Goal: Task Accomplishment & Management: Understand process/instructions

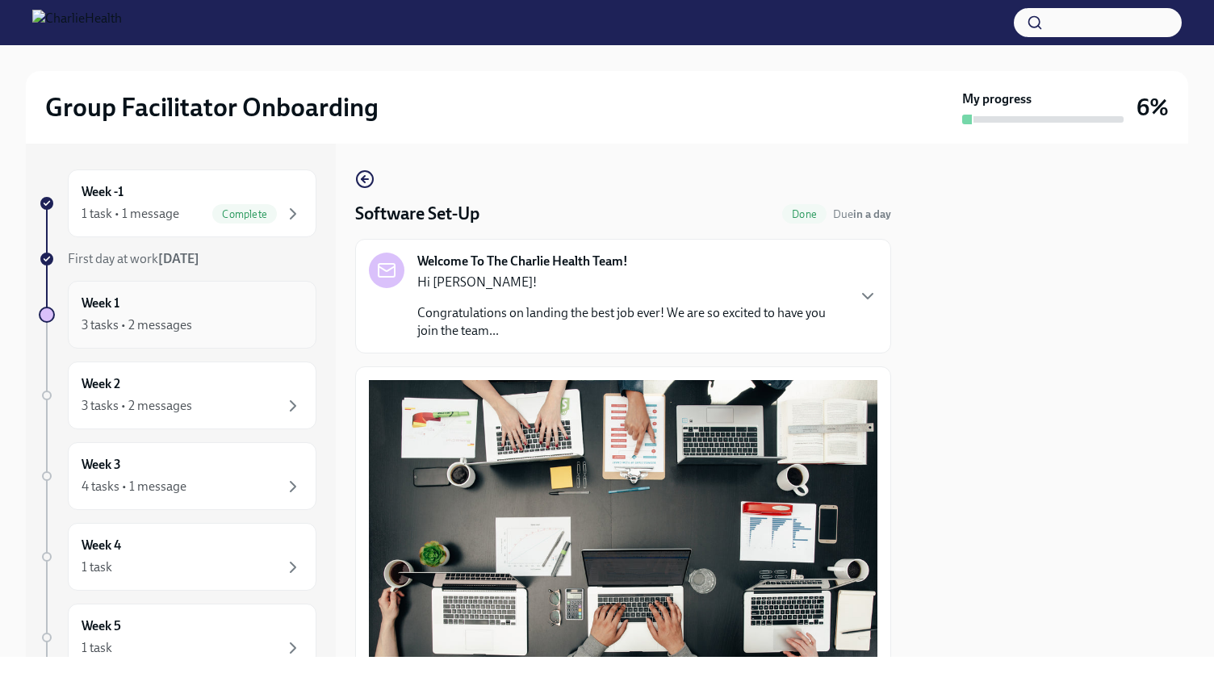
click at [200, 328] on div "3 tasks • 2 messages" at bounding box center [191, 324] width 221 height 19
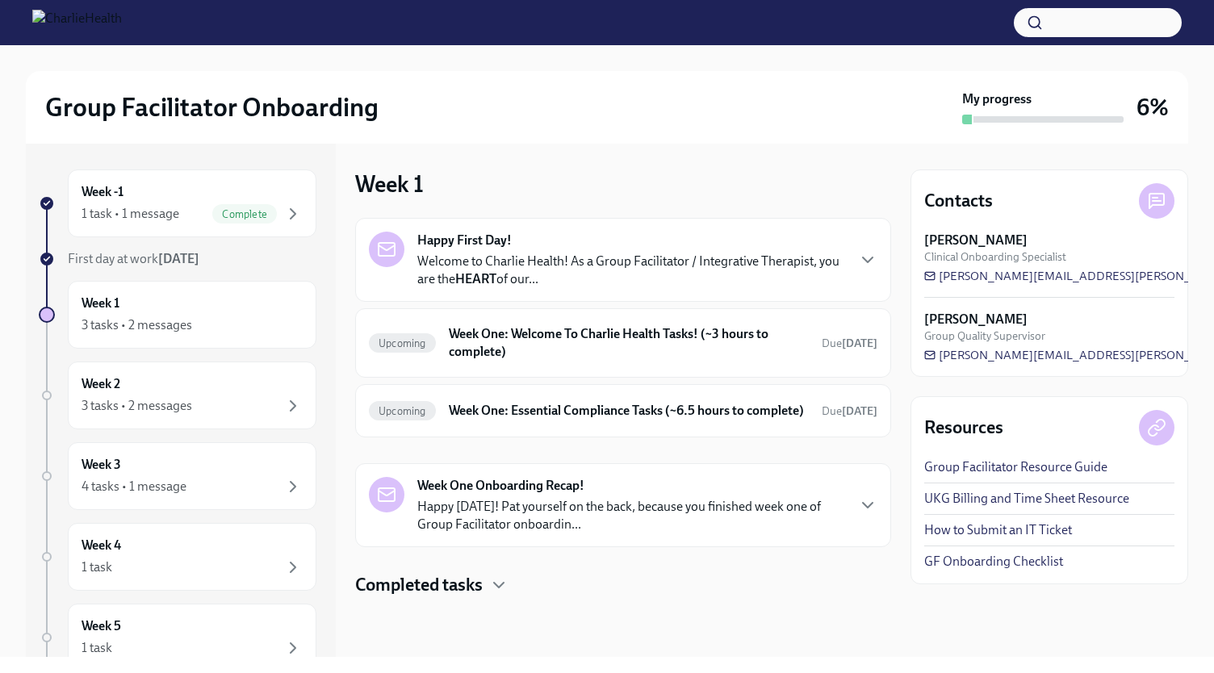
click at [587, 241] on div "Happy First Day! Welcome to Charlie Health! As a Group Facilitator / Integrativ…" at bounding box center [631, 260] width 428 height 56
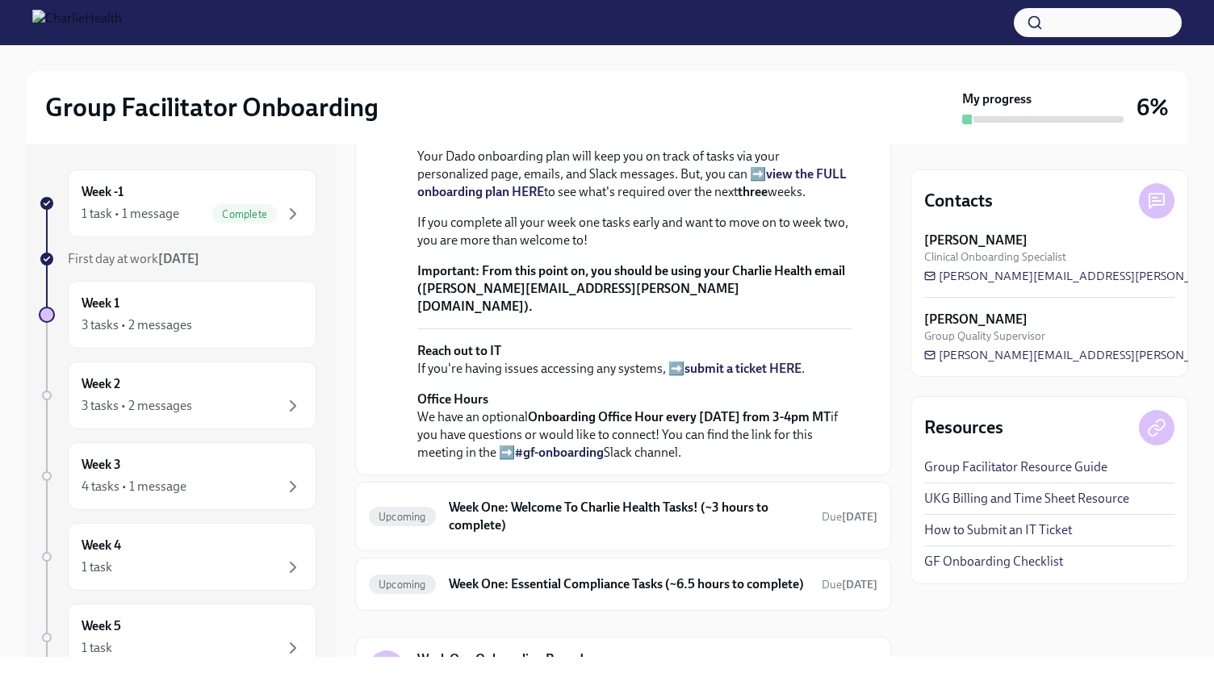
scroll to position [336, 0]
click at [484, 198] on strong "view the FULL onboarding plan HERE" at bounding box center [631, 181] width 429 height 33
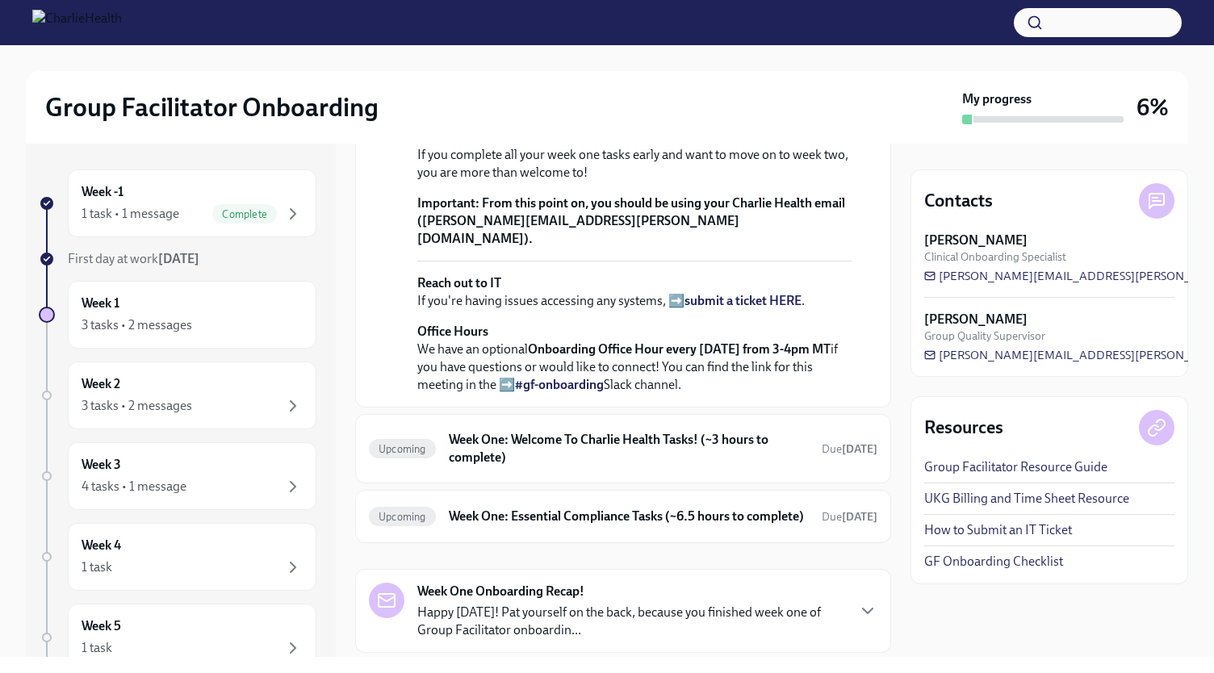
scroll to position [409, 0]
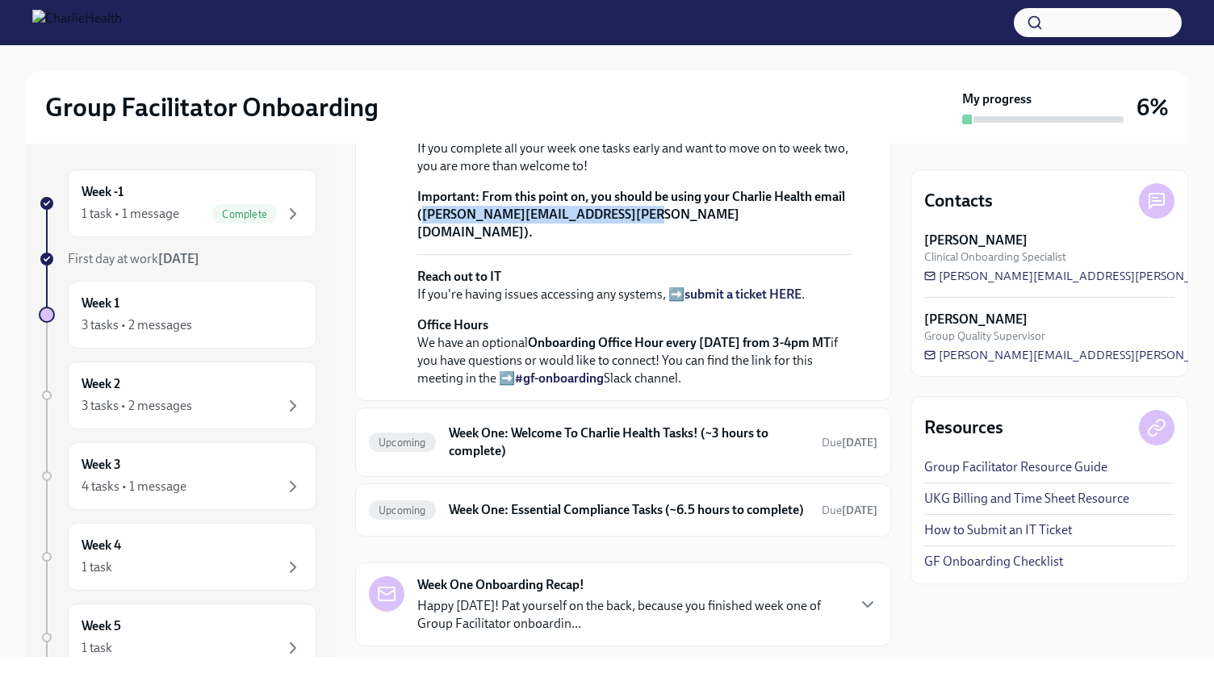
drag, startPoint x: 453, startPoint y: 414, endPoint x: 651, endPoint y: 417, distance: 197.7
click at [651, 240] on strong "From this point on, you should be using your Charlie Health email ([PERSON_NAME…" at bounding box center [631, 214] width 428 height 51
copy strong "[EMAIL_ADDRESS][PERSON_NAME][DOMAIN_NAME]"
click at [791, 125] on strong "view the FULL onboarding plan HERE" at bounding box center [631, 108] width 429 height 33
click at [184, 317] on div "3 tasks • 2 messages" at bounding box center [136, 325] width 111 height 18
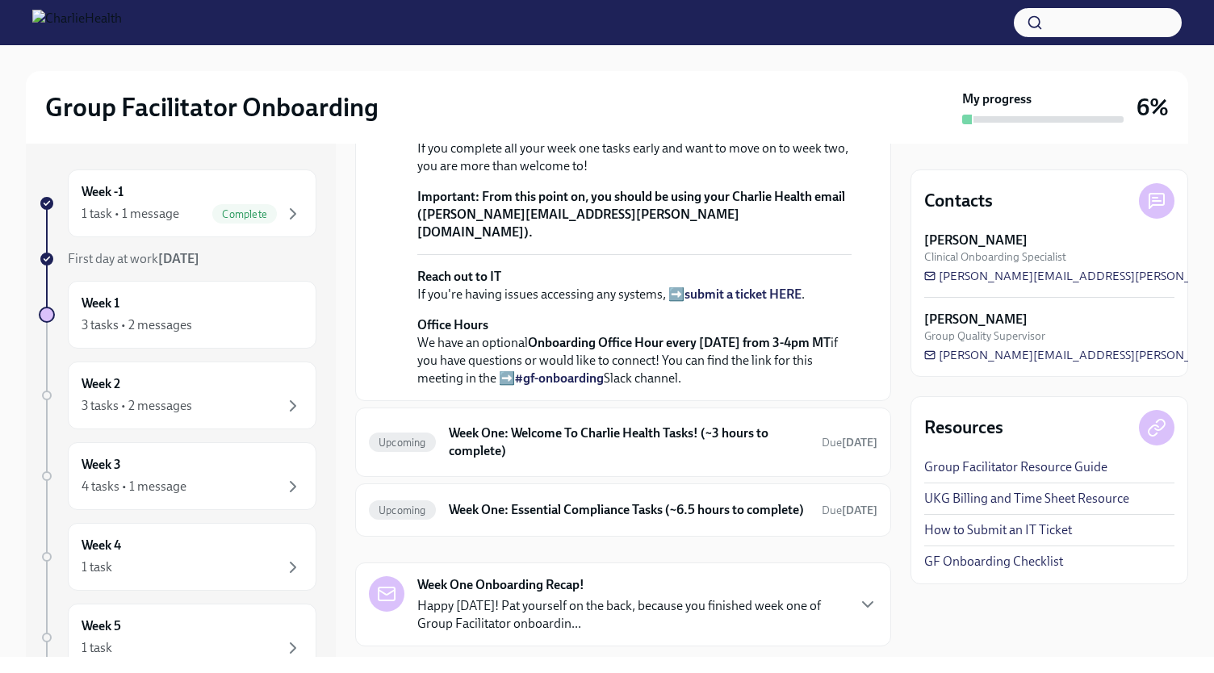
click at [739, 387] on div "Welcome to Charlie Health! As a Group Facilitator / Integrative Therapist, you …" at bounding box center [634, 140] width 434 height 495
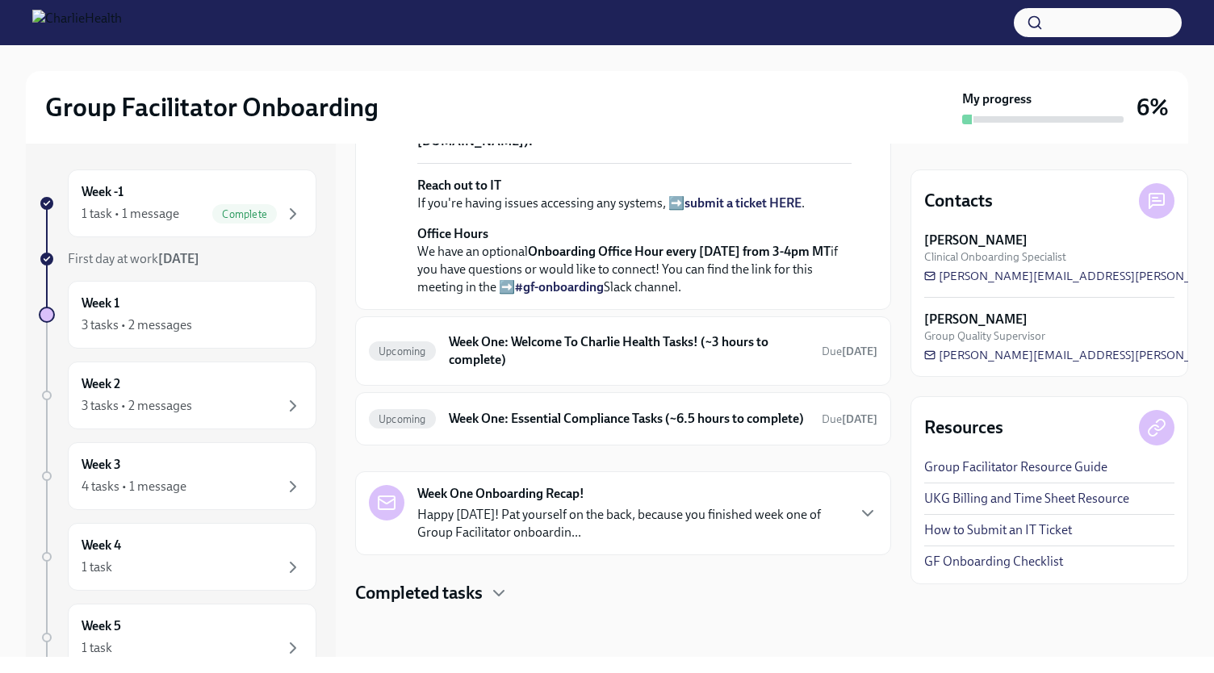
scroll to position [692, 0]
click at [537, 337] on h6 "Week One: Welcome To Charlie Health Tasks! (~3 hours to complete)" at bounding box center [629, 351] width 360 height 36
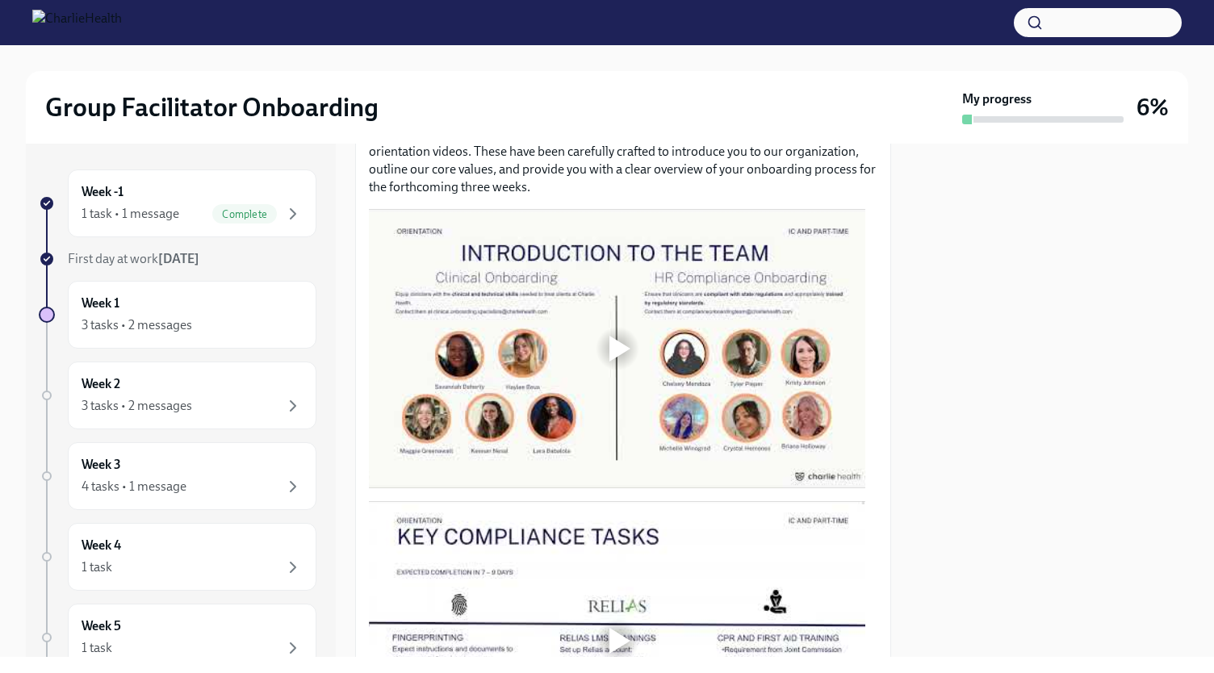
scroll to position [770, 0]
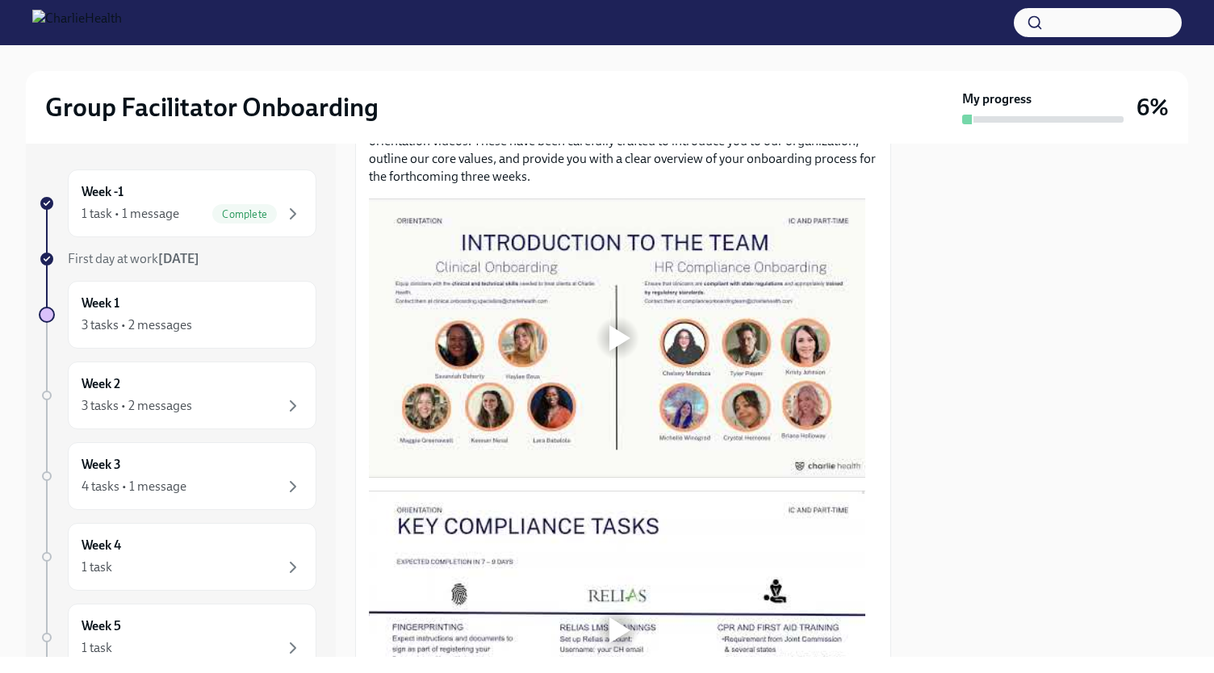
click at [615, 328] on div at bounding box center [619, 338] width 21 height 26
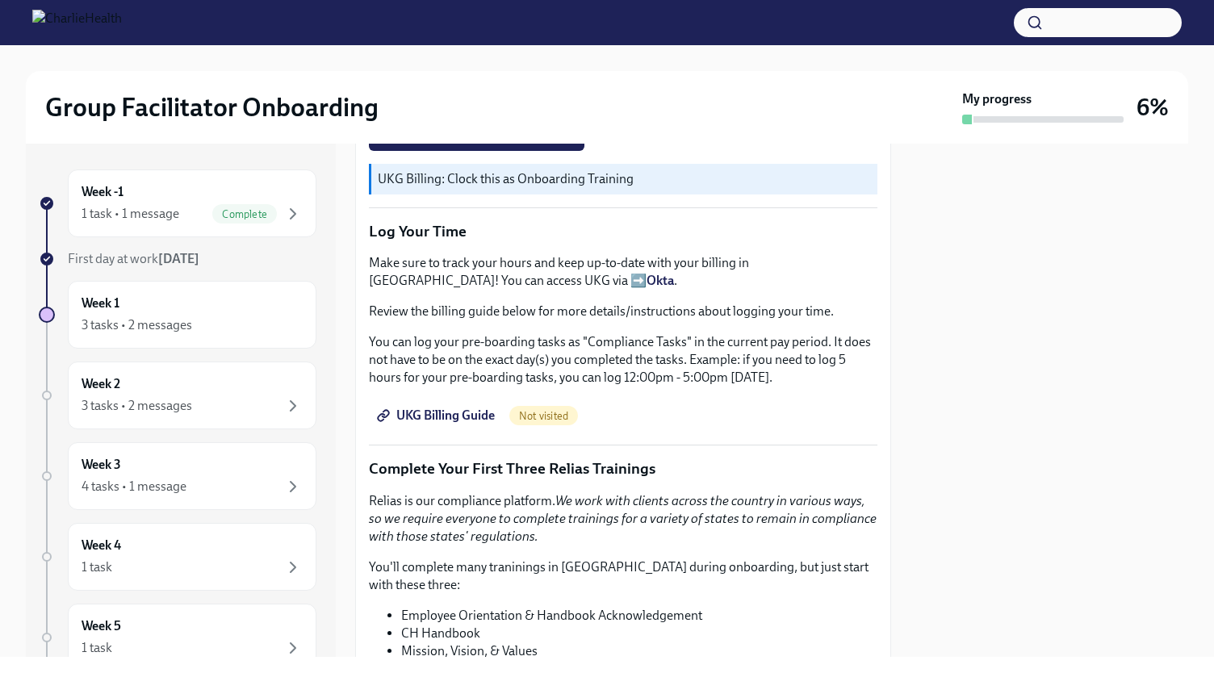
scroll to position [1436, 0]
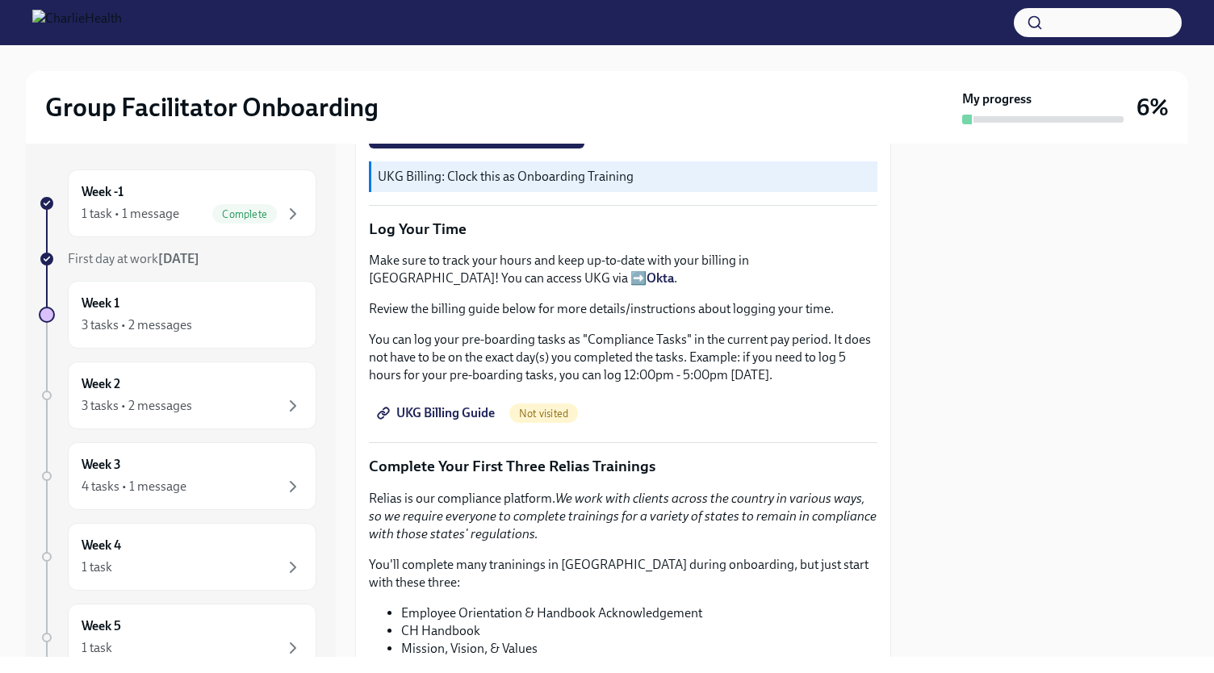
click at [432, 411] on span "UKG Billing Guide" at bounding box center [437, 413] width 115 height 16
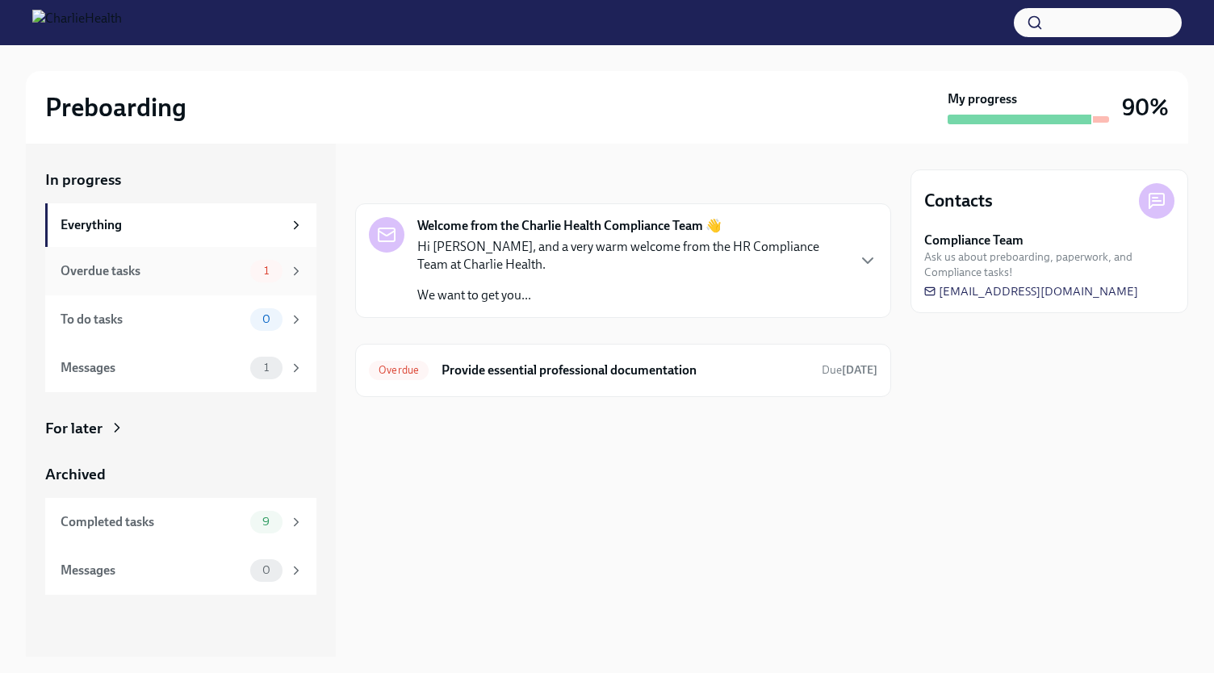
click at [198, 276] on div "Overdue tasks" at bounding box center [152, 271] width 183 height 18
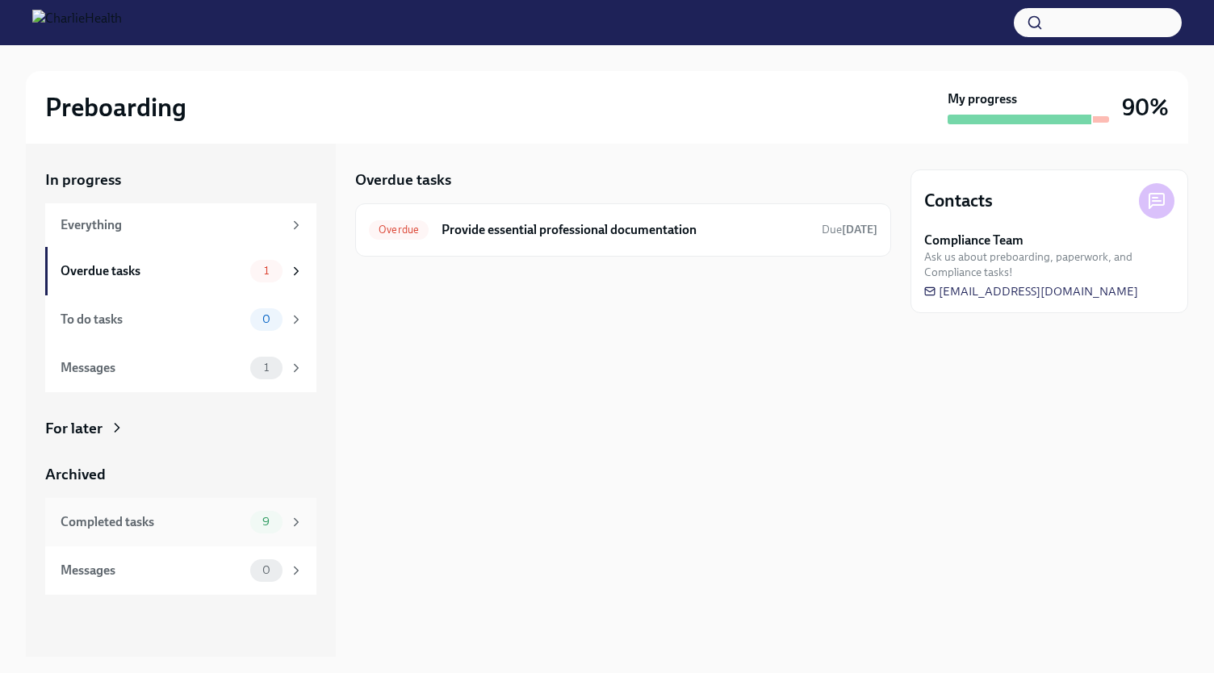
click at [215, 528] on div "Completed tasks" at bounding box center [152, 522] width 183 height 18
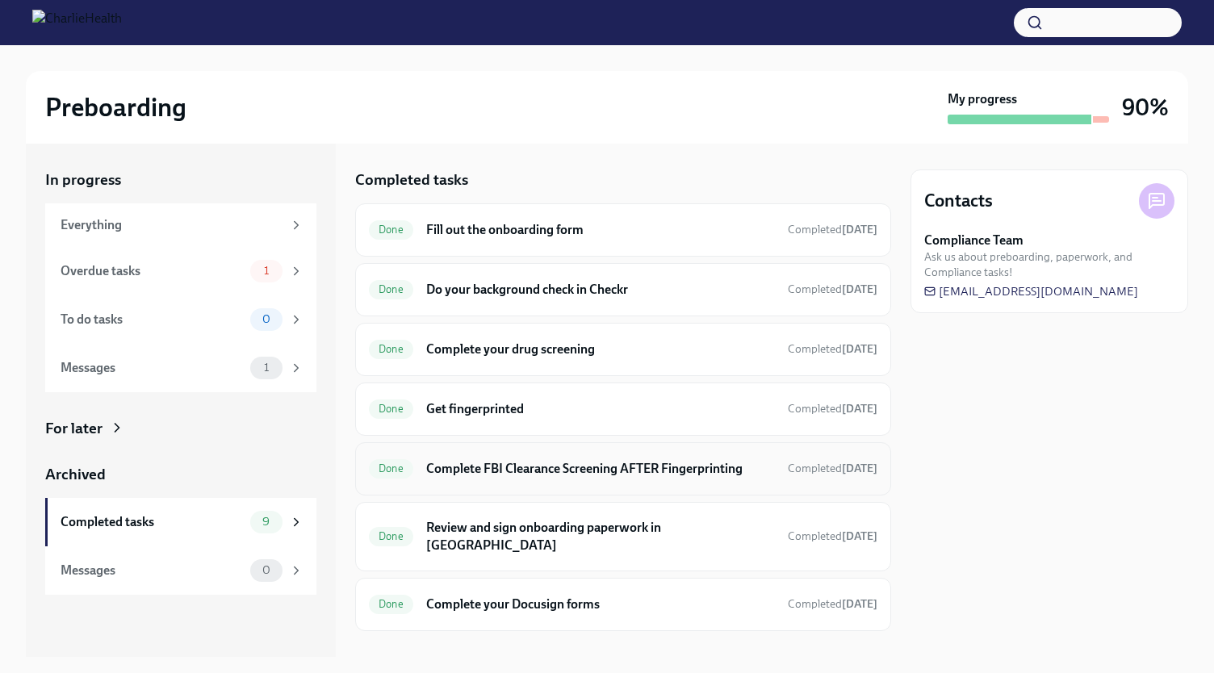
scroll to position [178, 0]
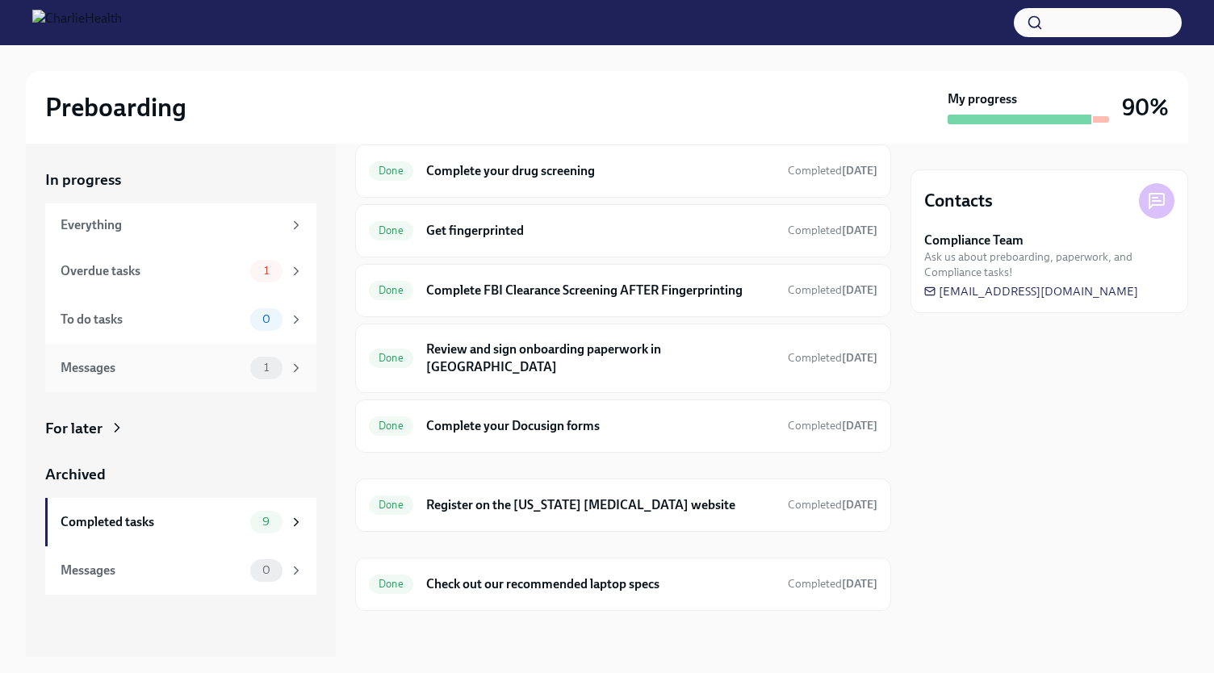
click at [200, 372] on div "Messages" at bounding box center [152, 368] width 183 height 18
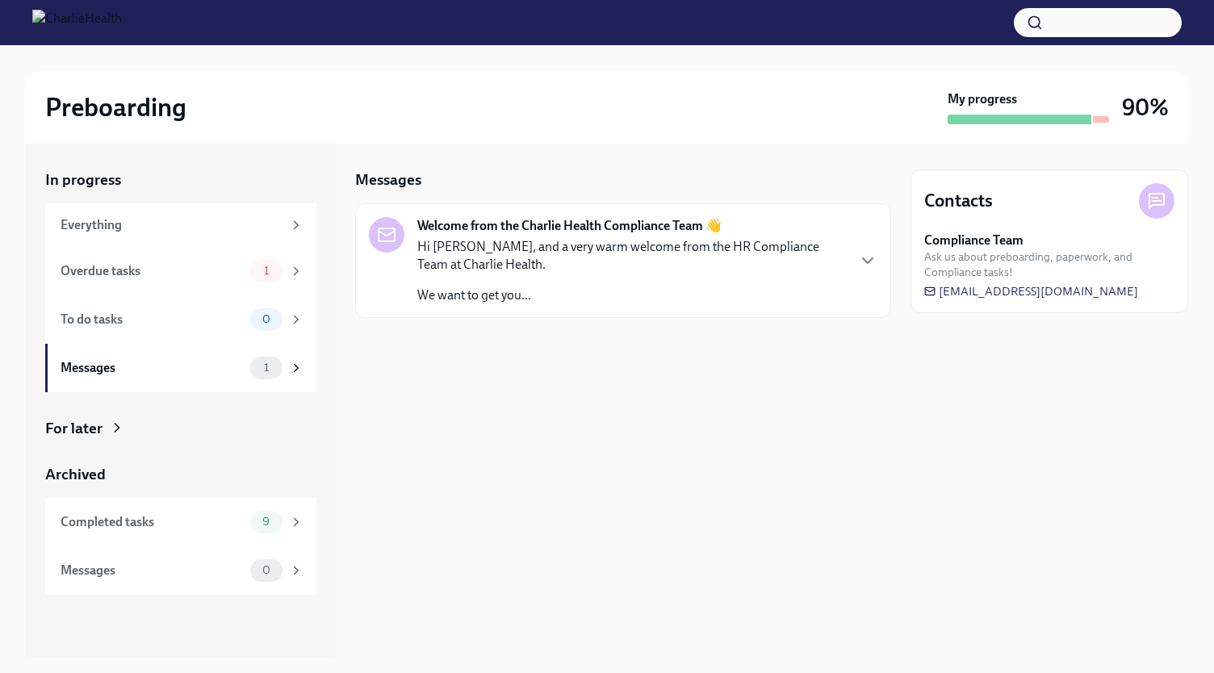
click at [573, 254] on p "Hi Kayla, and a very warm welcome from the HR Compliance Team at Charlie Health." at bounding box center [631, 256] width 428 height 36
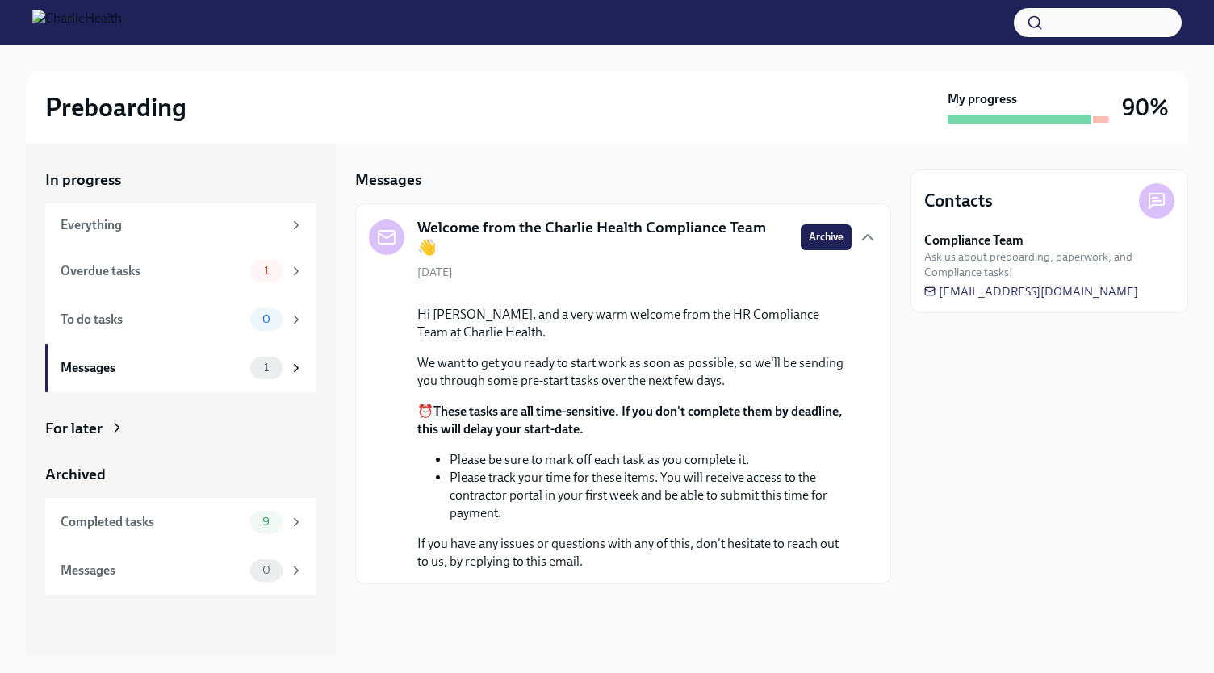
scroll to position [100, 0]
click at [205, 267] on div "Overdue tasks" at bounding box center [152, 271] width 183 height 18
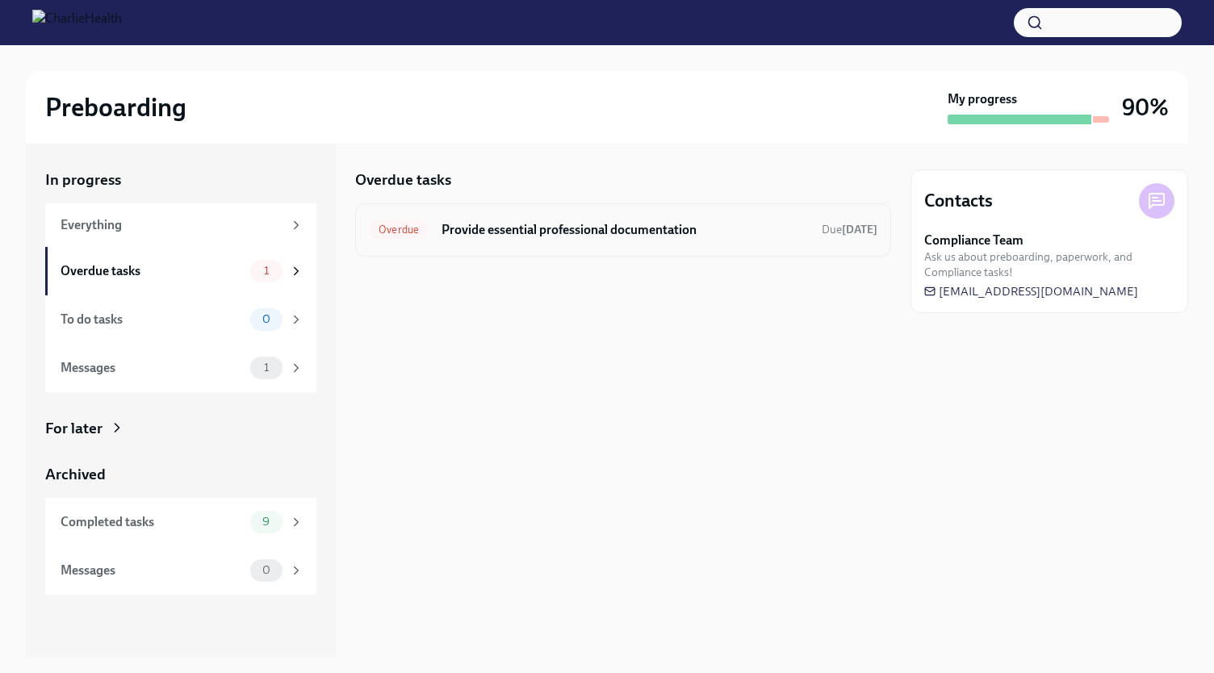
click at [431, 232] on div "Overdue Provide essential professional documentation Due 12 days ago" at bounding box center [623, 230] width 508 height 26
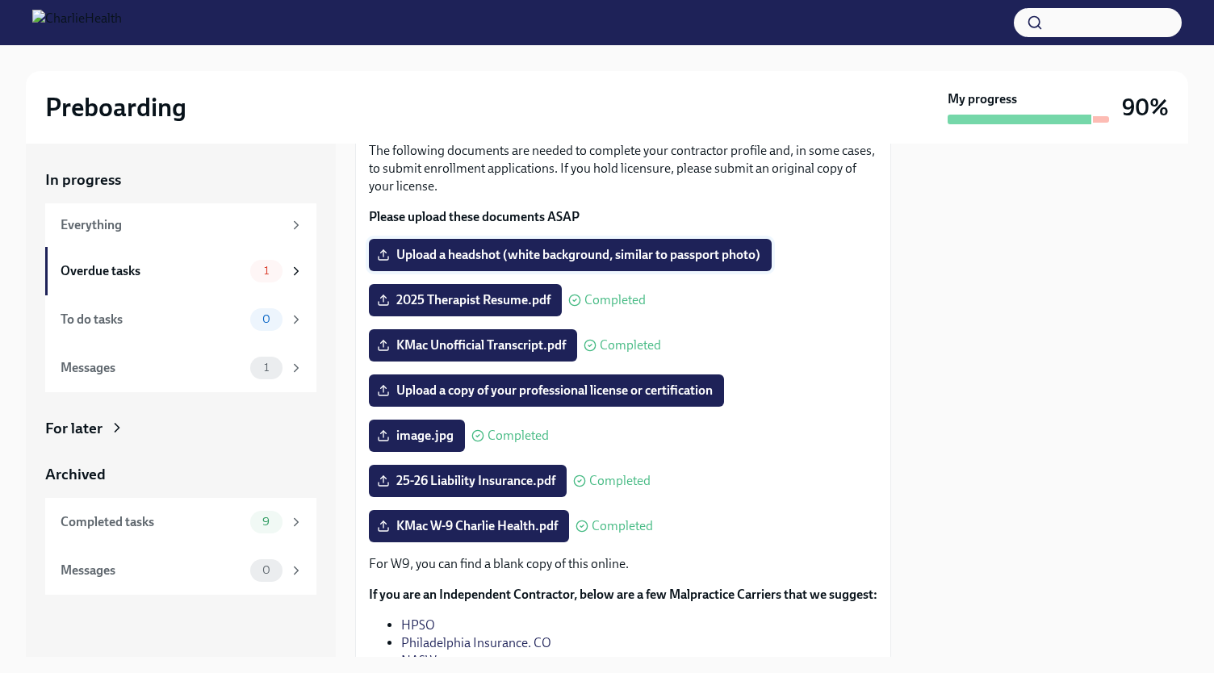
scroll to position [81, 0]
